Goal: Transaction & Acquisition: Book appointment/travel/reservation

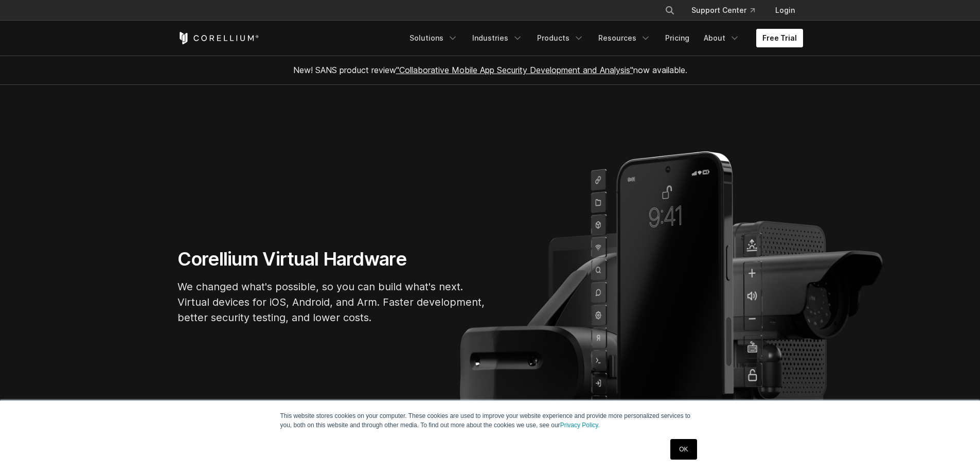
click at [788, 41] on link "Free Trial" at bounding box center [779, 38] width 47 height 19
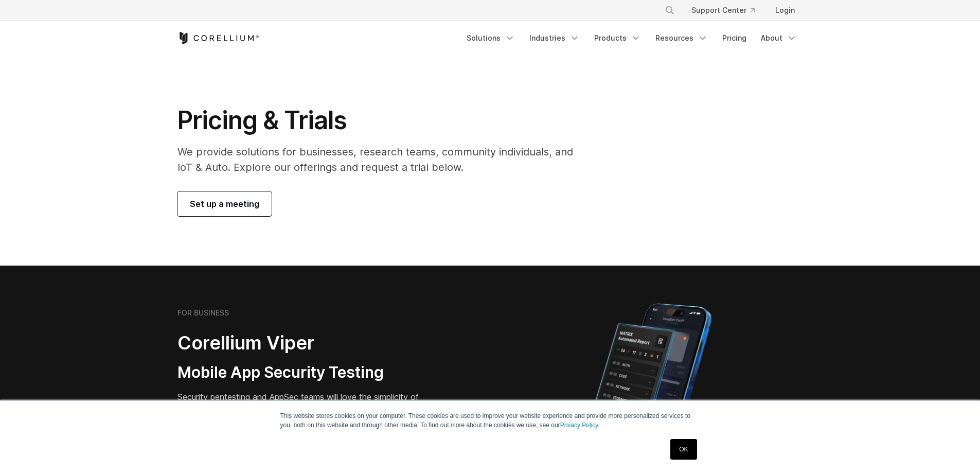
click at [230, 203] on span "Set up a meeting" at bounding box center [224, 203] width 69 height 12
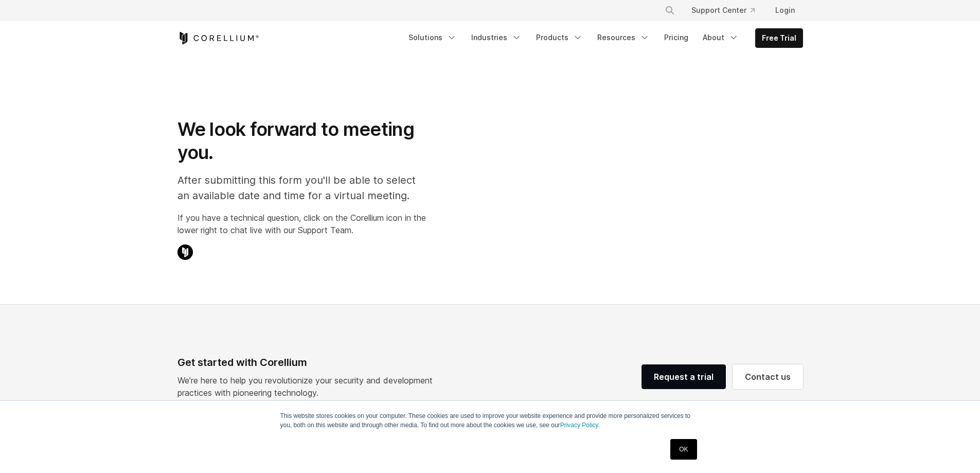
select select "**"
